Goal: Information Seeking & Learning: Learn about a topic

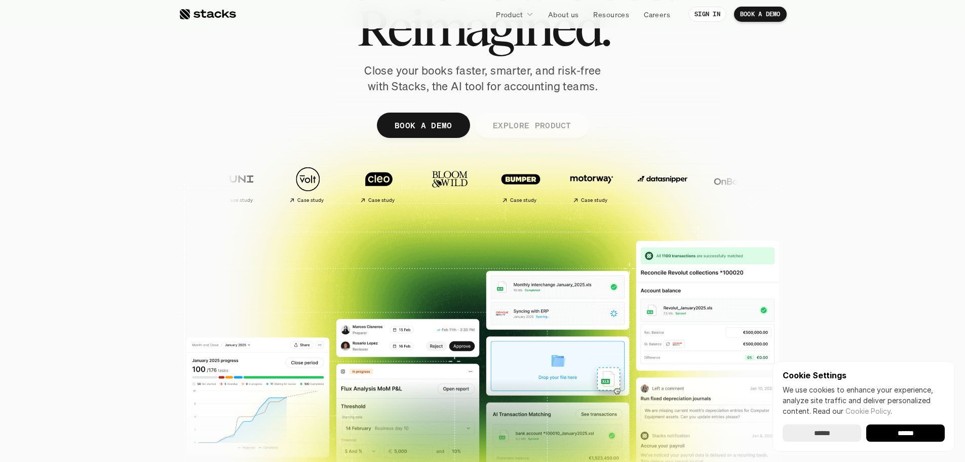
click at [570, 122] on link "EXPLORE PRODUCT" at bounding box center [532, 125] width 114 height 25
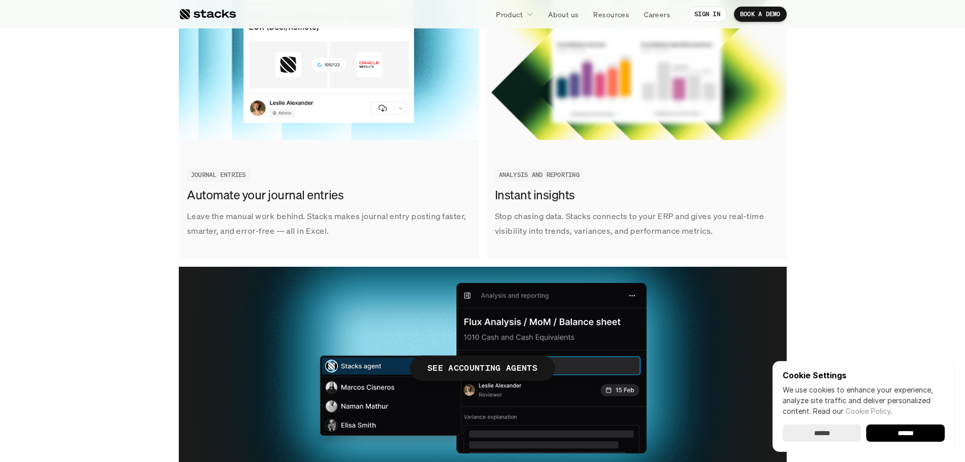
scroll to position [1483, 0]
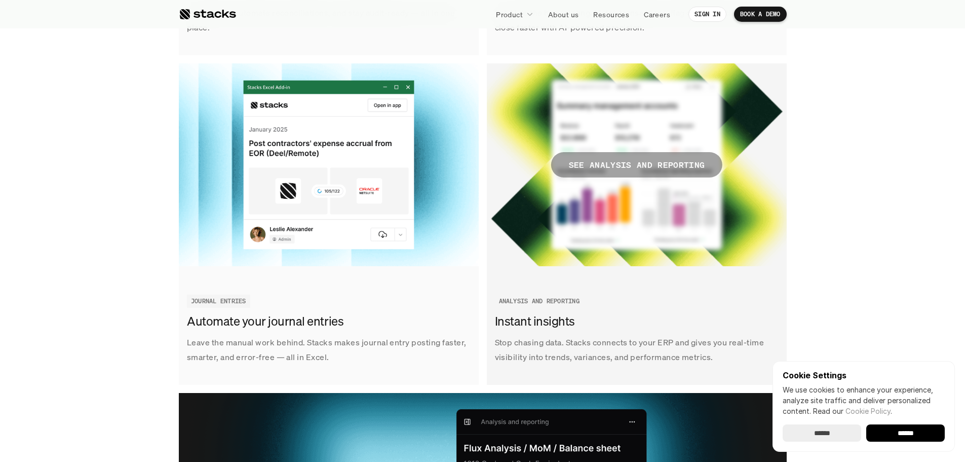
click at [649, 168] on p "SEE ANALYSIS AND REPORTING" at bounding box center [637, 165] width 136 height 15
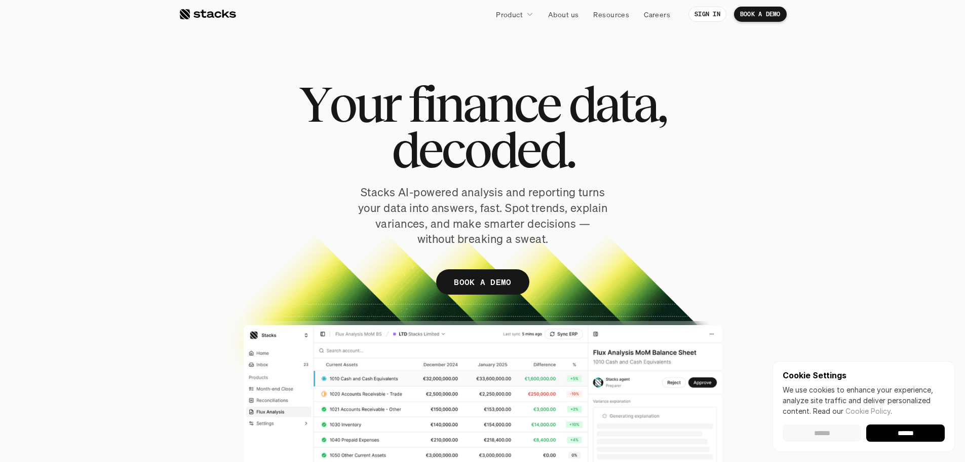
click at [836, 437] on input "******" at bounding box center [822, 432] width 79 height 17
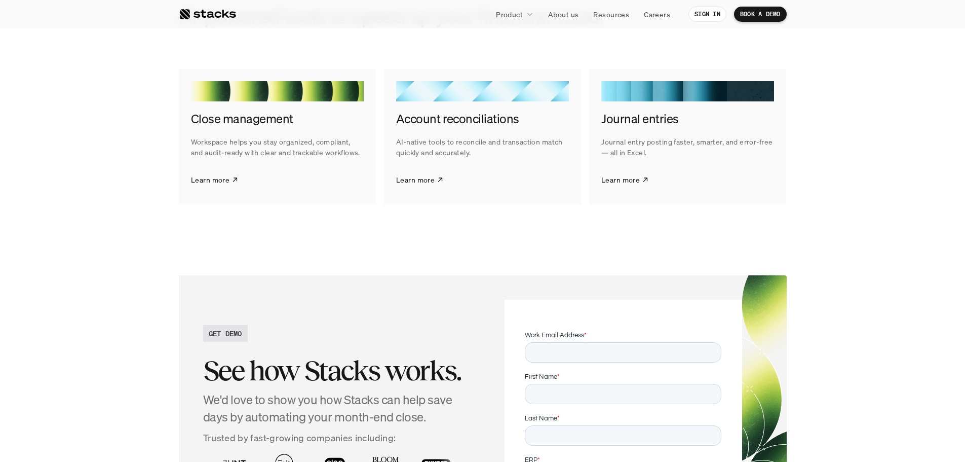
scroll to position [2060, 0]
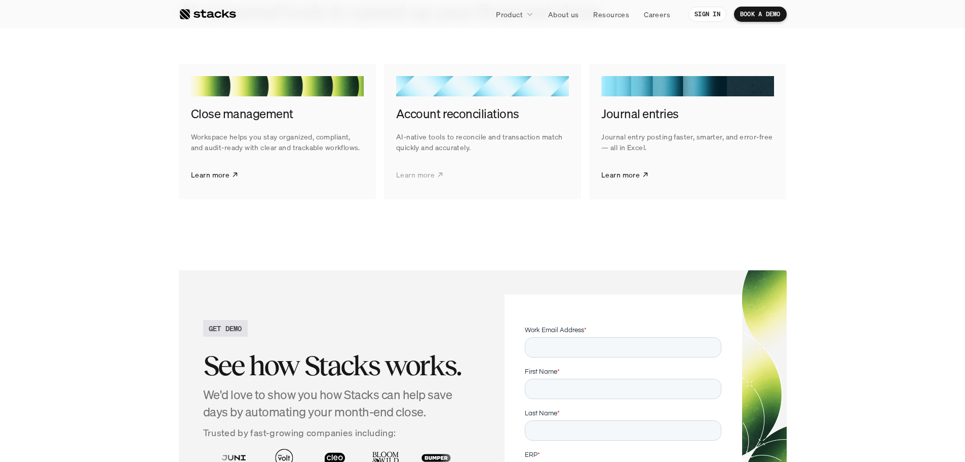
click at [427, 183] on link "Learn more" at bounding box center [420, 174] width 48 height 25
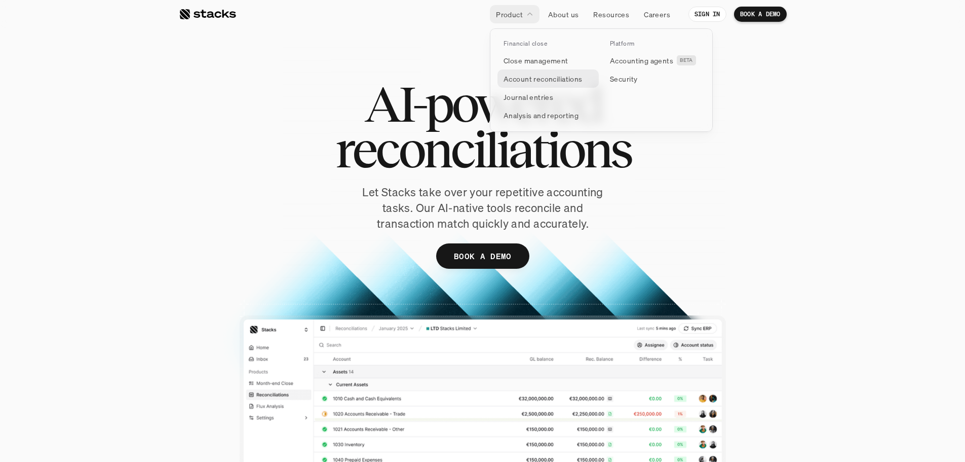
click at [529, 80] on p "Account reconciliations" at bounding box center [543, 78] width 79 height 11
click at [514, 76] on p "Account reconciliations" at bounding box center [543, 78] width 79 height 11
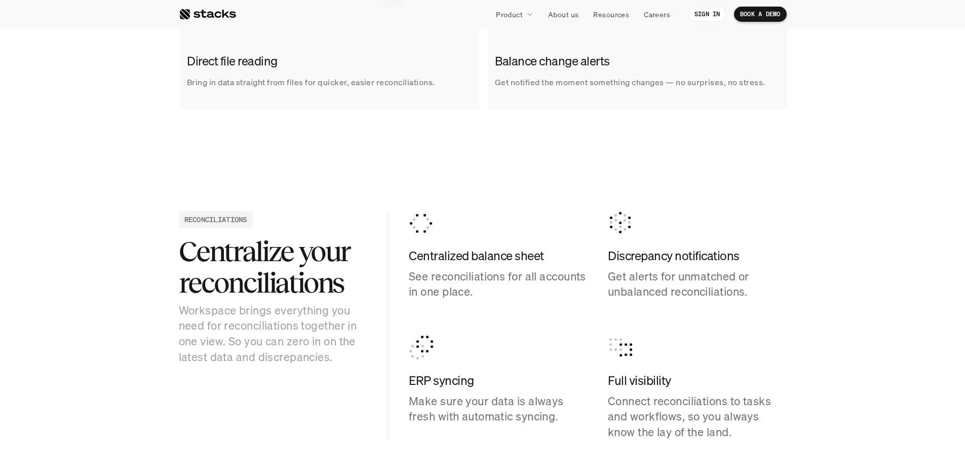
scroll to position [1014, 0]
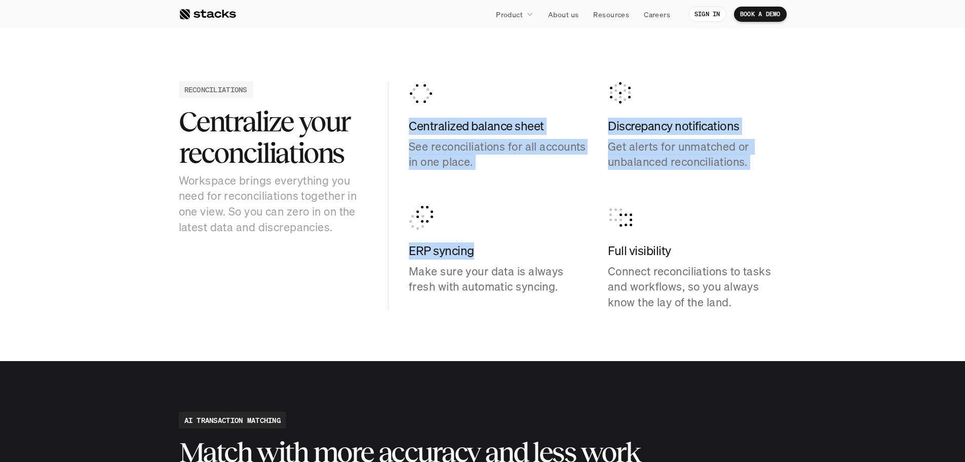
drag, startPoint x: 477, startPoint y: 253, endPoint x: 386, endPoint y: 253, distance: 91.2
click at [386, 253] on div "RECONCILIATIONS Centralize your reconciliations Workspace brings everything you…" at bounding box center [483, 195] width 608 height 229
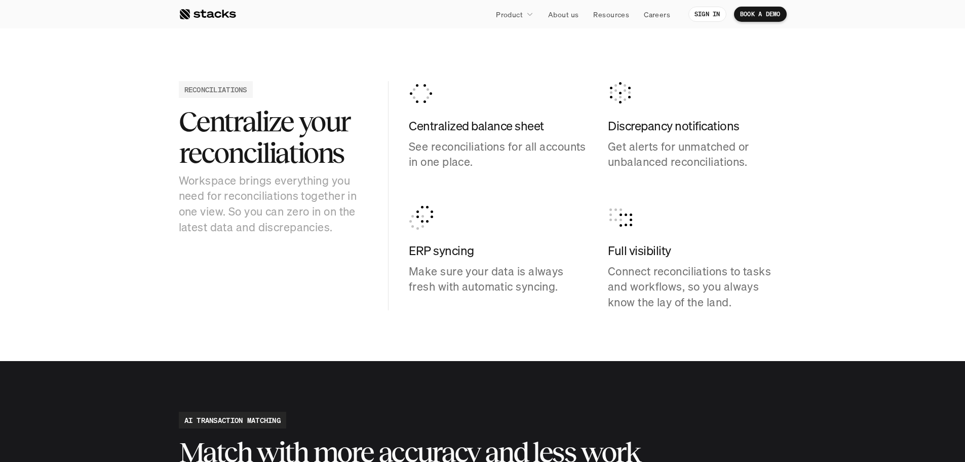
click at [298, 236] on div "RECONCILIATIONS Centralize your reconciliations Workspace brings everything you…" at bounding box center [483, 195] width 608 height 229
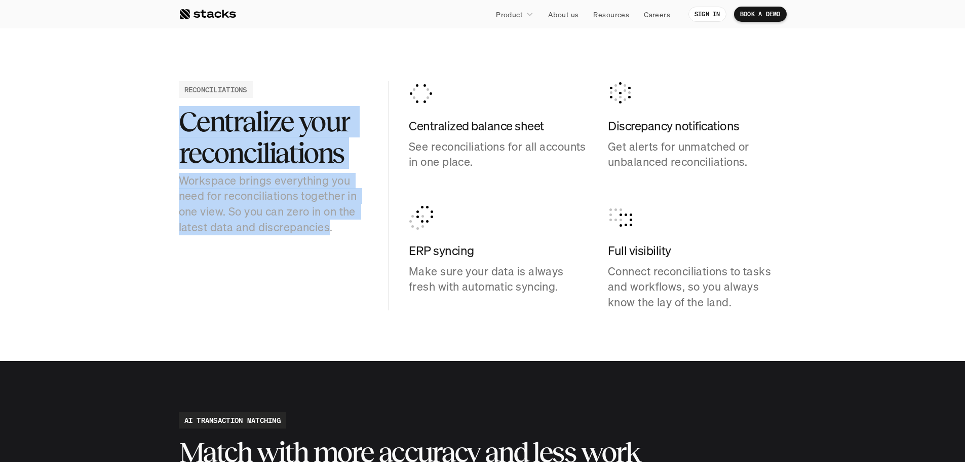
drag, startPoint x: 331, startPoint y: 227, endPoint x: 165, endPoint y: 107, distance: 204.7
click at [165, 107] on section "RECONCILIATIONS Centralize your reconciliations Workspace brings everything you…" at bounding box center [482, 195] width 965 height 330
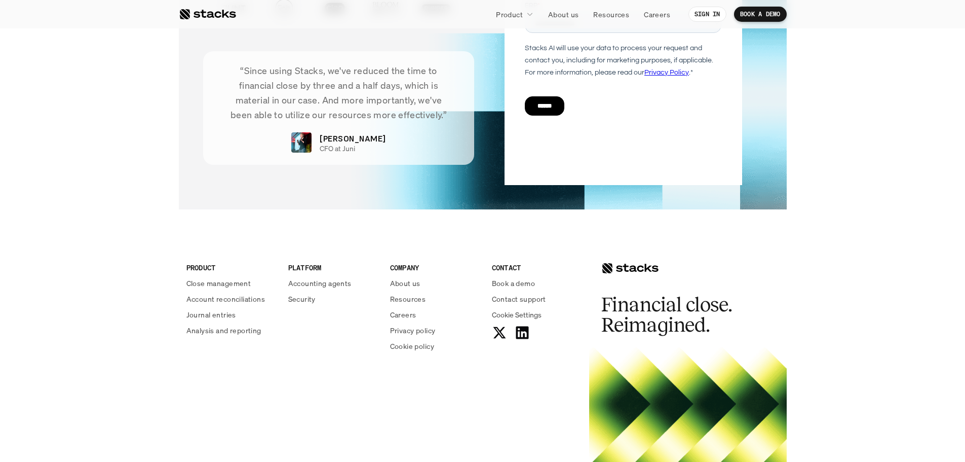
scroll to position [2483, 0]
